Goal: Navigation & Orientation: Understand site structure

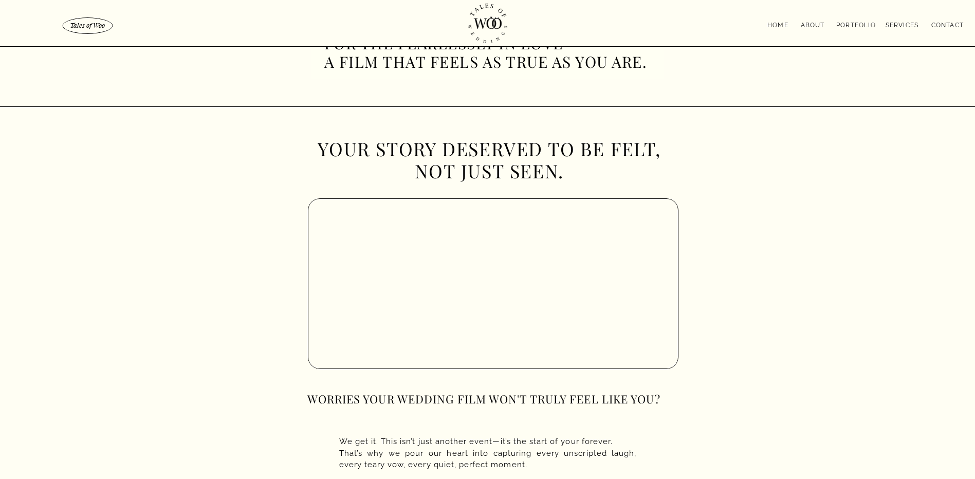
scroll to position [308, 0]
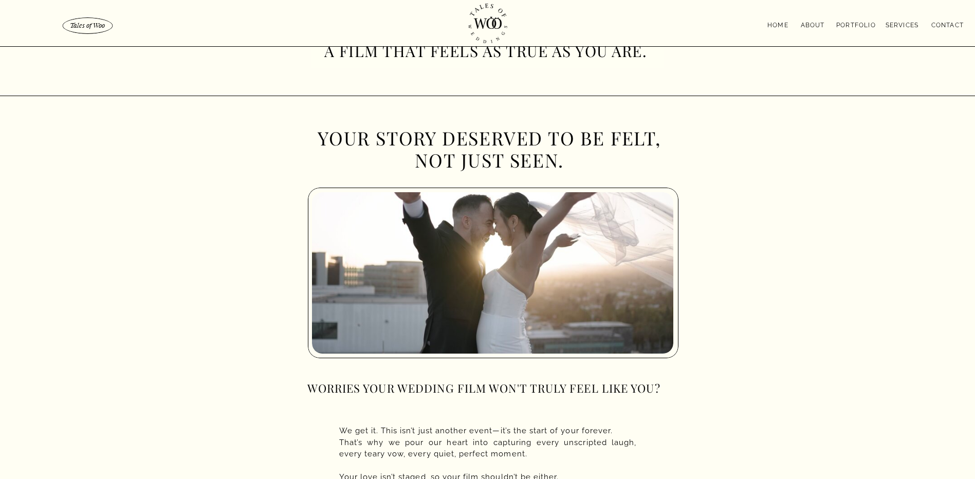
click at [892, 22] on nav "Services" at bounding box center [901, 24] width 43 height 8
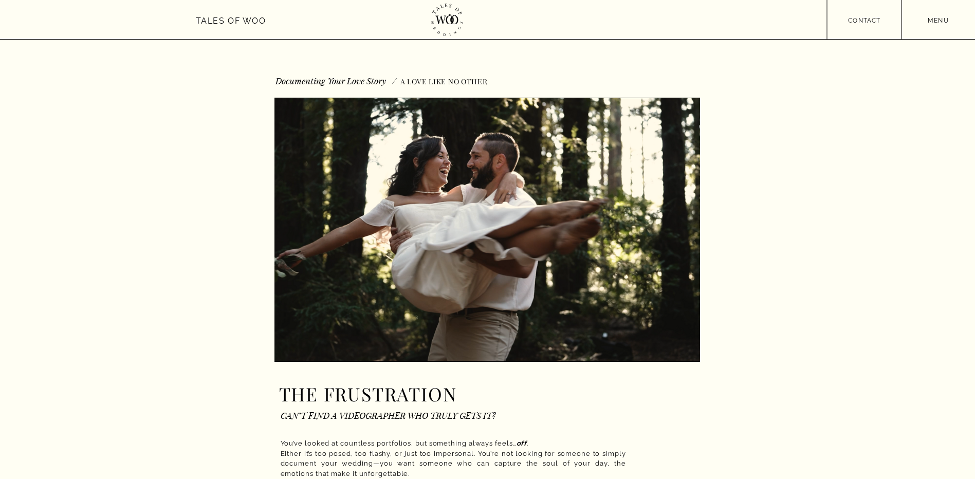
click at [941, 20] on nav "menu" at bounding box center [939, 19] width 74 height 8
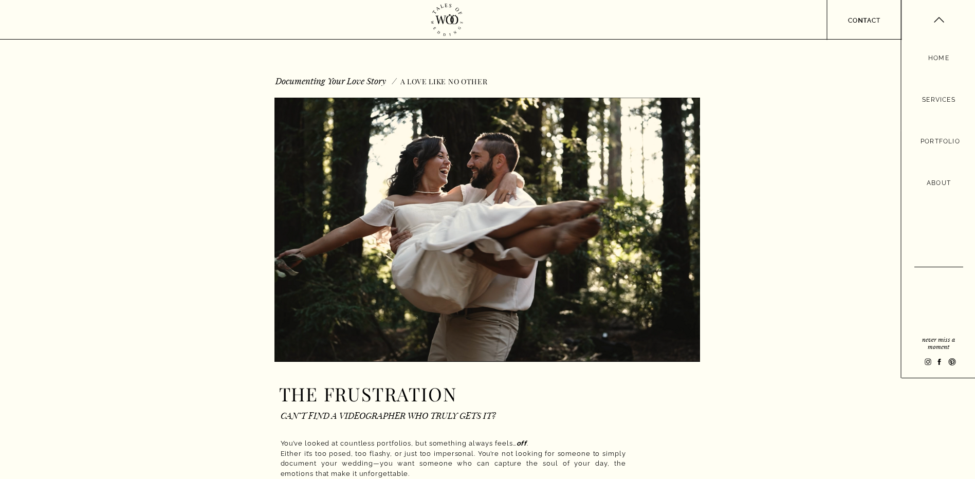
click at [936, 97] on nav "Services" at bounding box center [939, 100] width 40 height 11
click at [936, 139] on nav "Portfolio" at bounding box center [939, 141] width 36 height 11
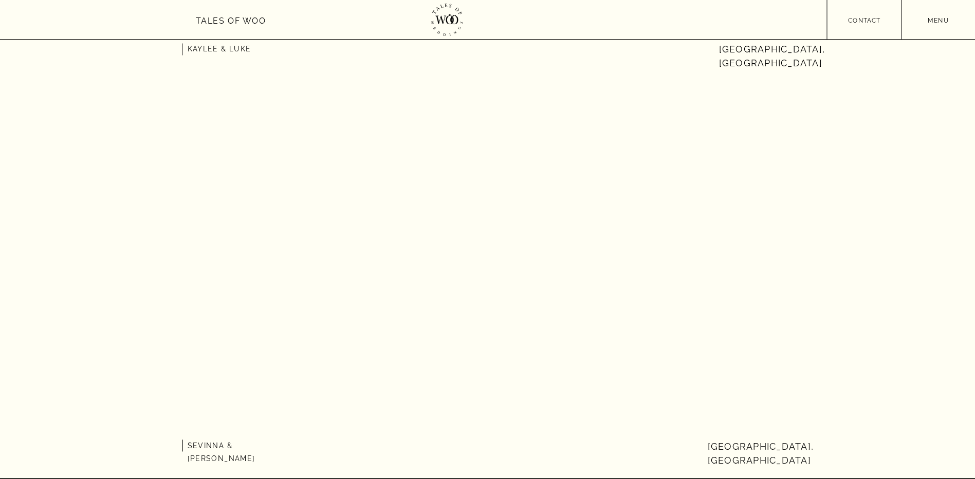
scroll to position [2416, 0]
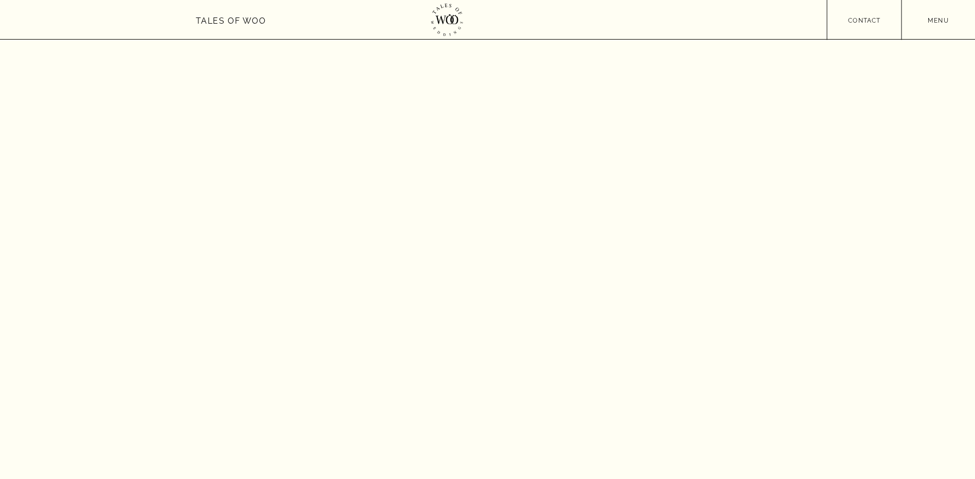
scroll to position [3444, 0]
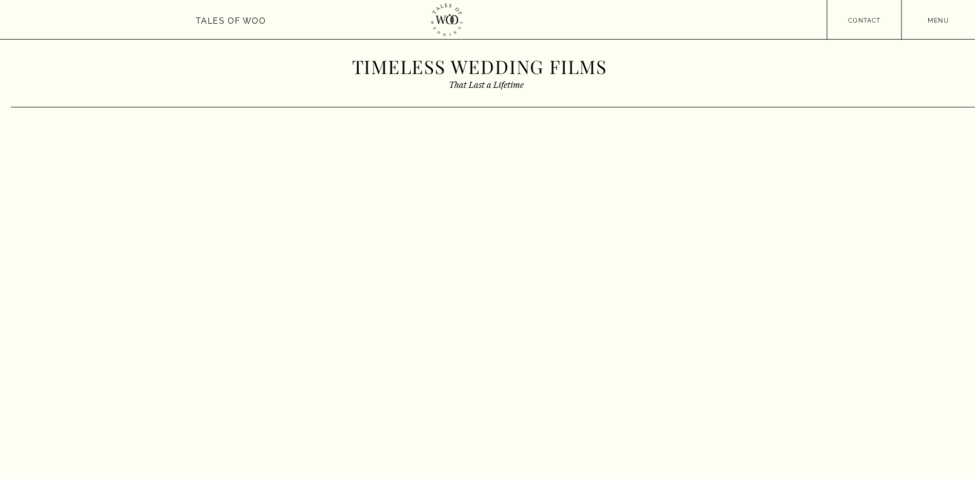
scroll to position [0, 0]
click at [927, 20] on nav "menu" at bounding box center [939, 19] width 74 height 8
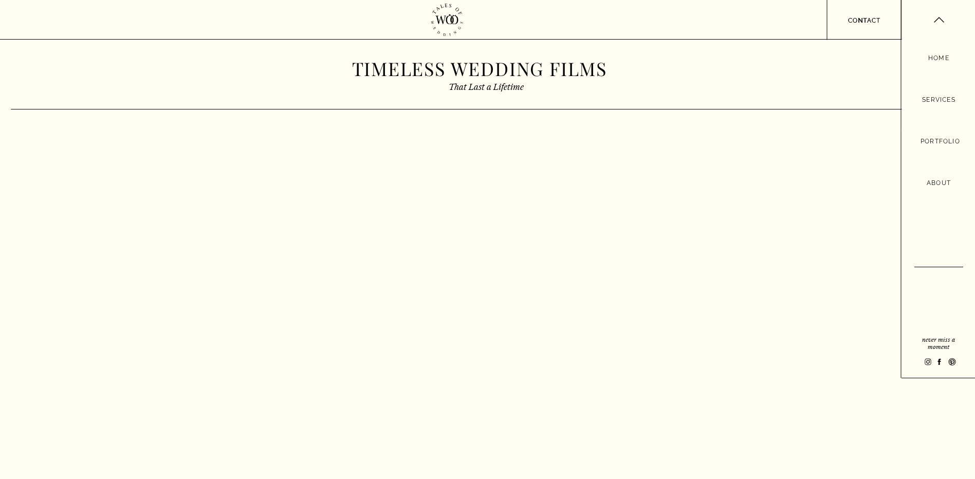
click at [941, 179] on nav "About" at bounding box center [938, 183] width 29 height 11
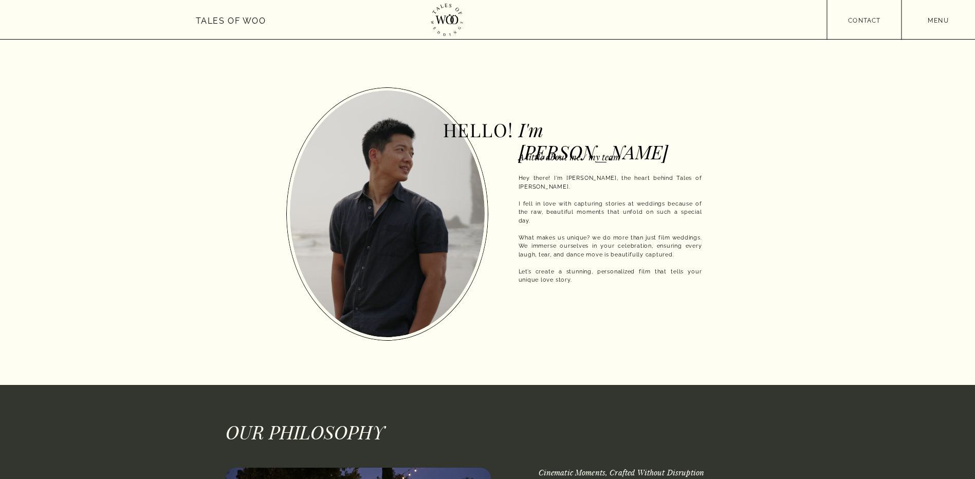
click at [940, 22] on nav "menu" at bounding box center [939, 19] width 74 height 8
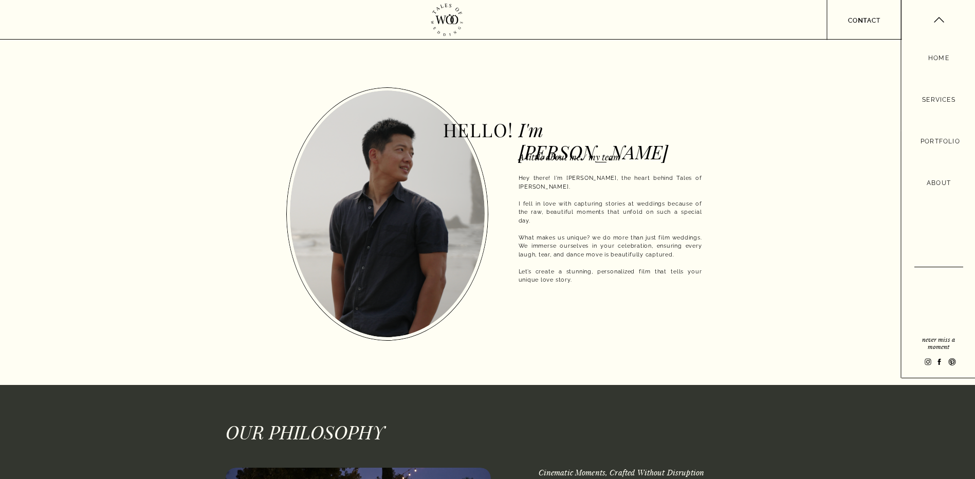
click at [944, 182] on nav "About" at bounding box center [938, 183] width 29 height 11
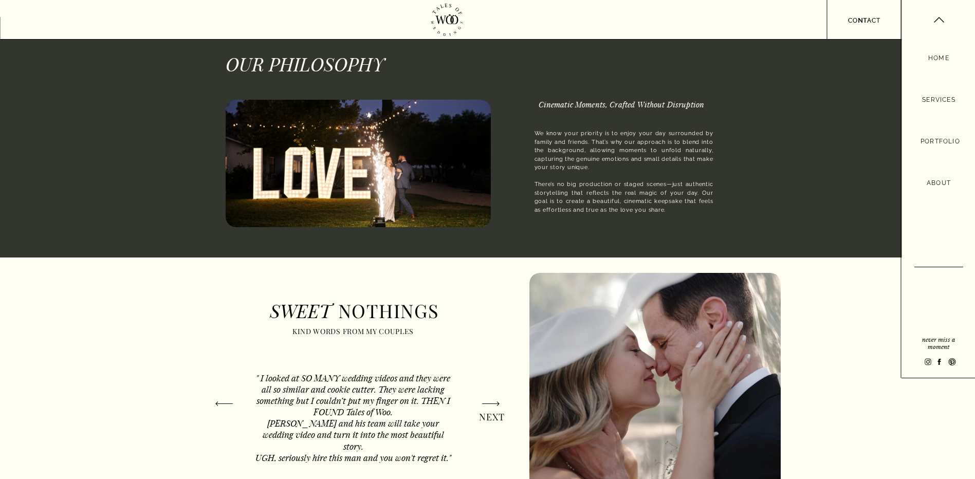
scroll to position [360, 0]
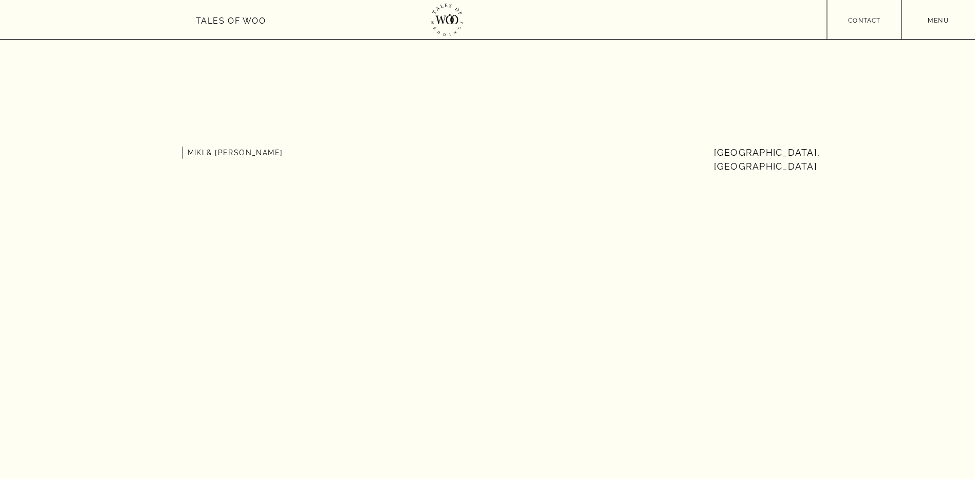
scroll to position [1902, 0]
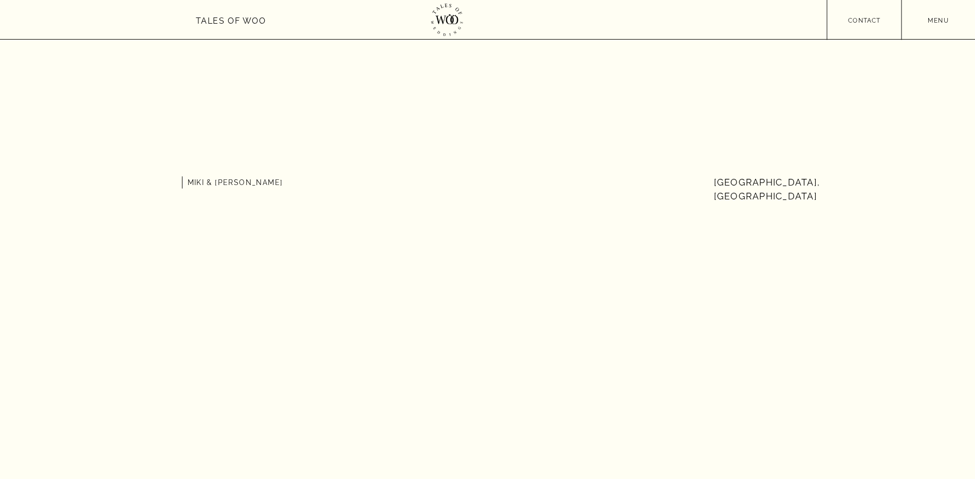
click at [933, 25] on div at bounding box center [487, 19] width 975 height 39
click at [934, 19] on nav "menu" at bounding box center [939, 19] width 74 height 8
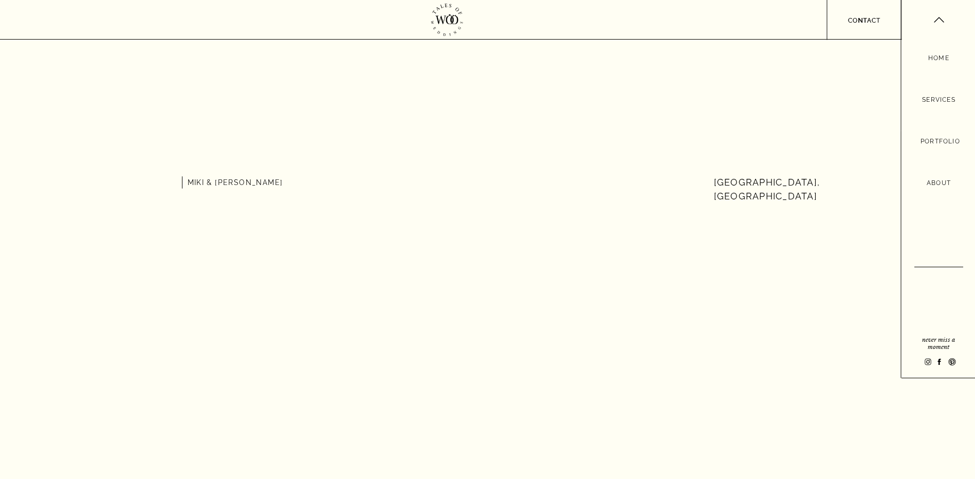
click at [935, 139] on nav "Portfolio" at bounding box center [939, 141] width 36 height 11
